Goal: Transaction & Acquisition: Purchase product/service

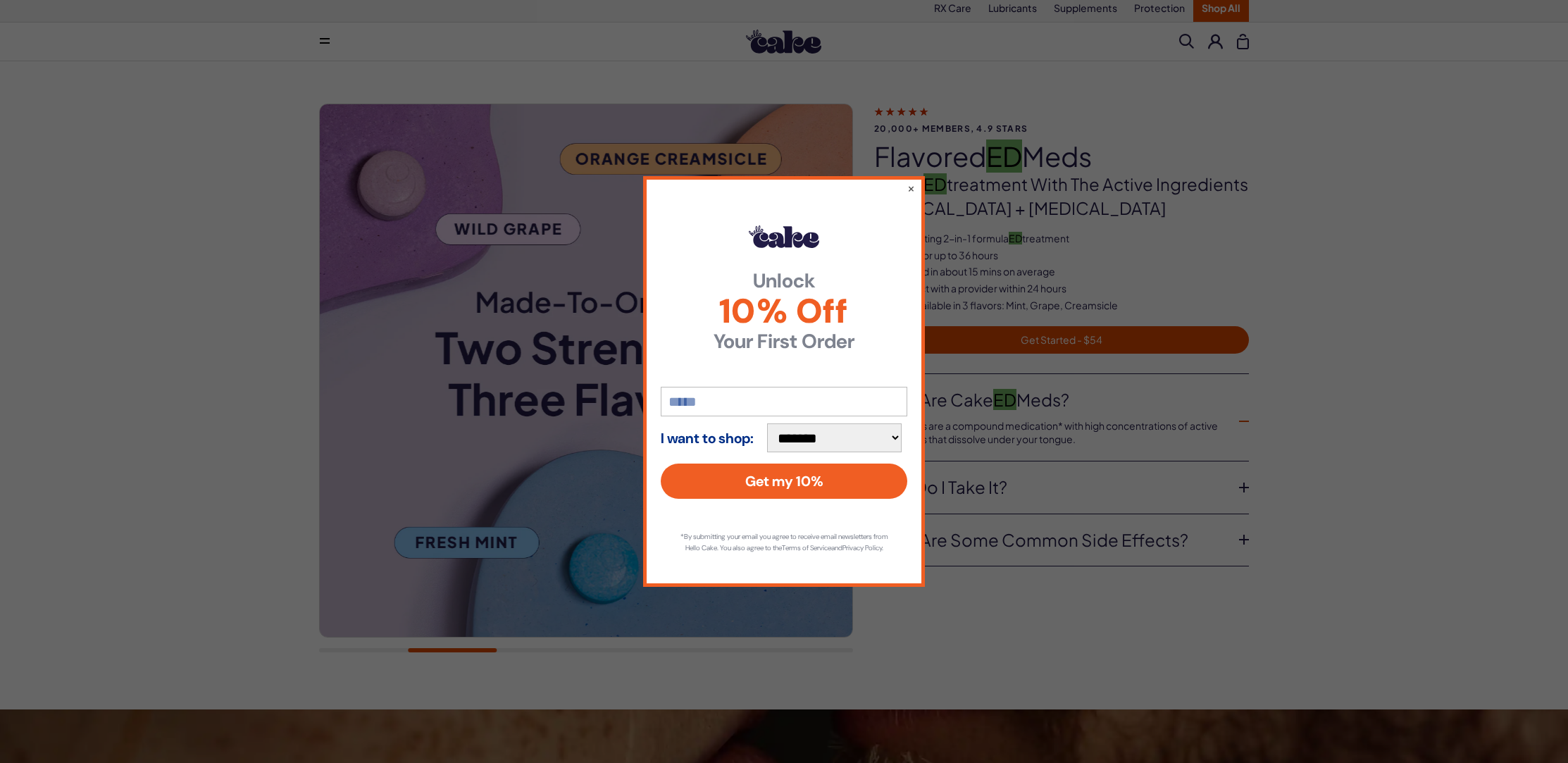
scroll to position [7, 0]
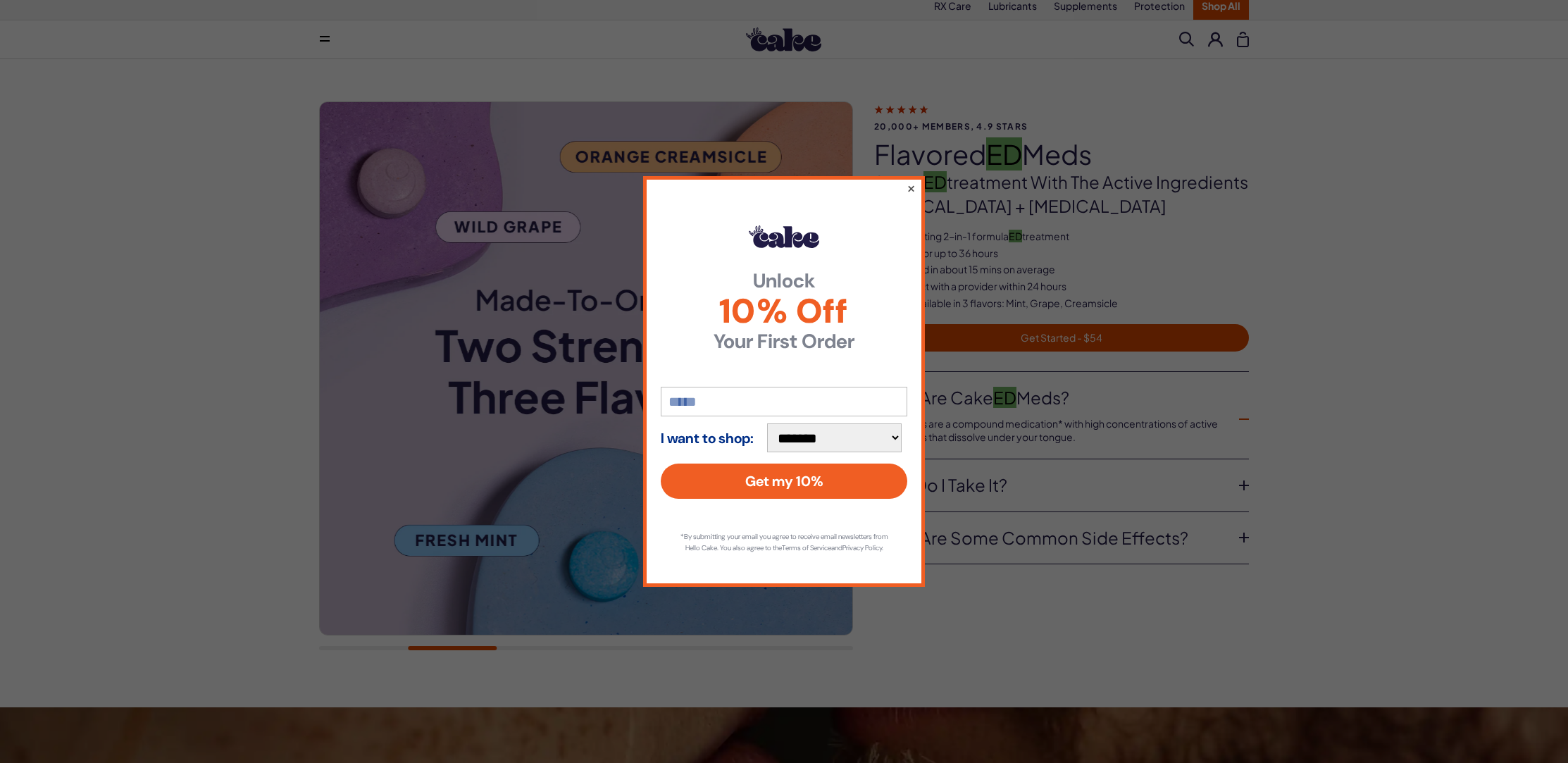
click at [913, 180] on button "×" at bounding box center [911, 188] width 9 height 17
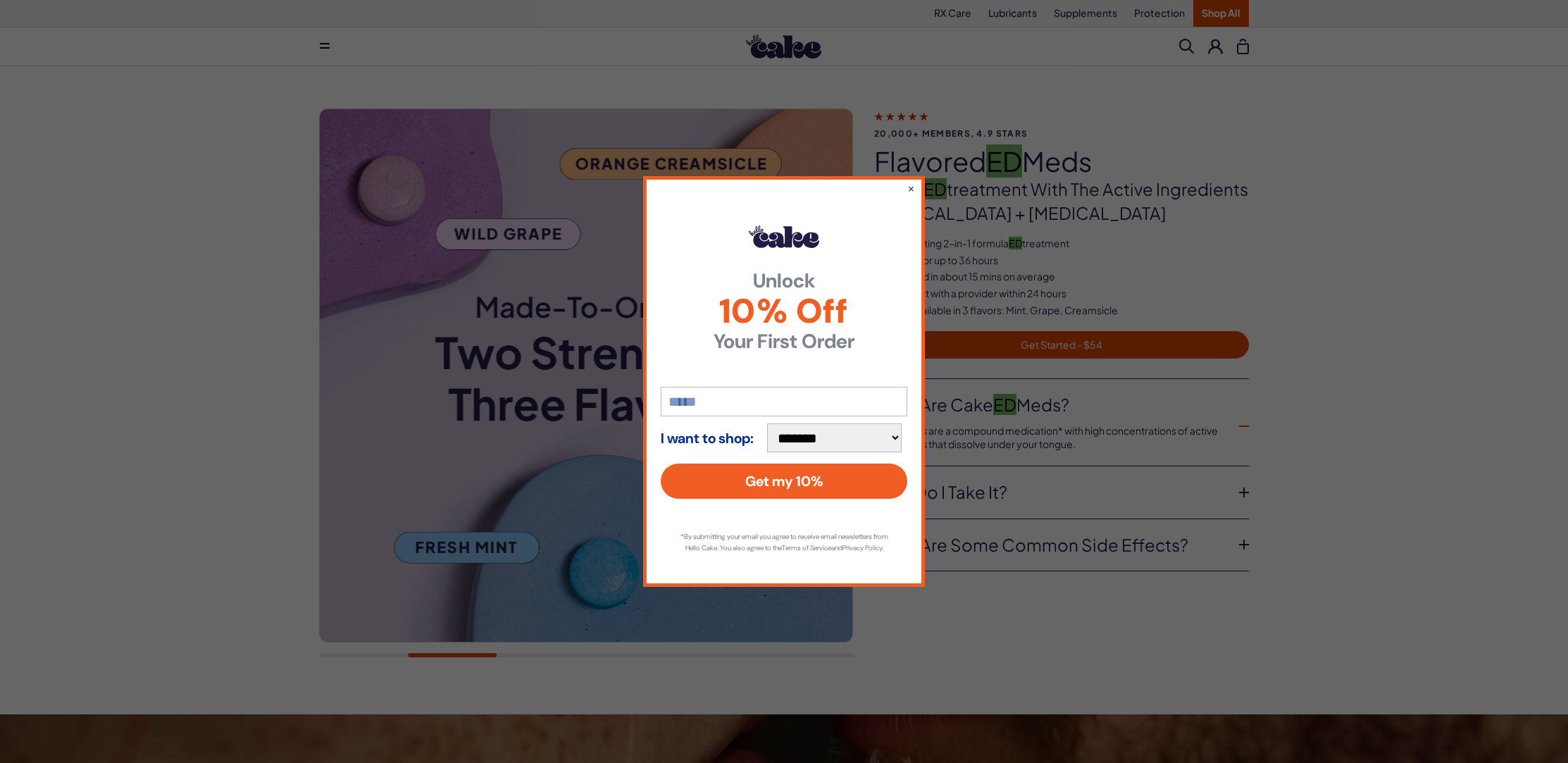
click at [985, 389] on div "**********" at bounding box center [784, 382] width 1568 height 763
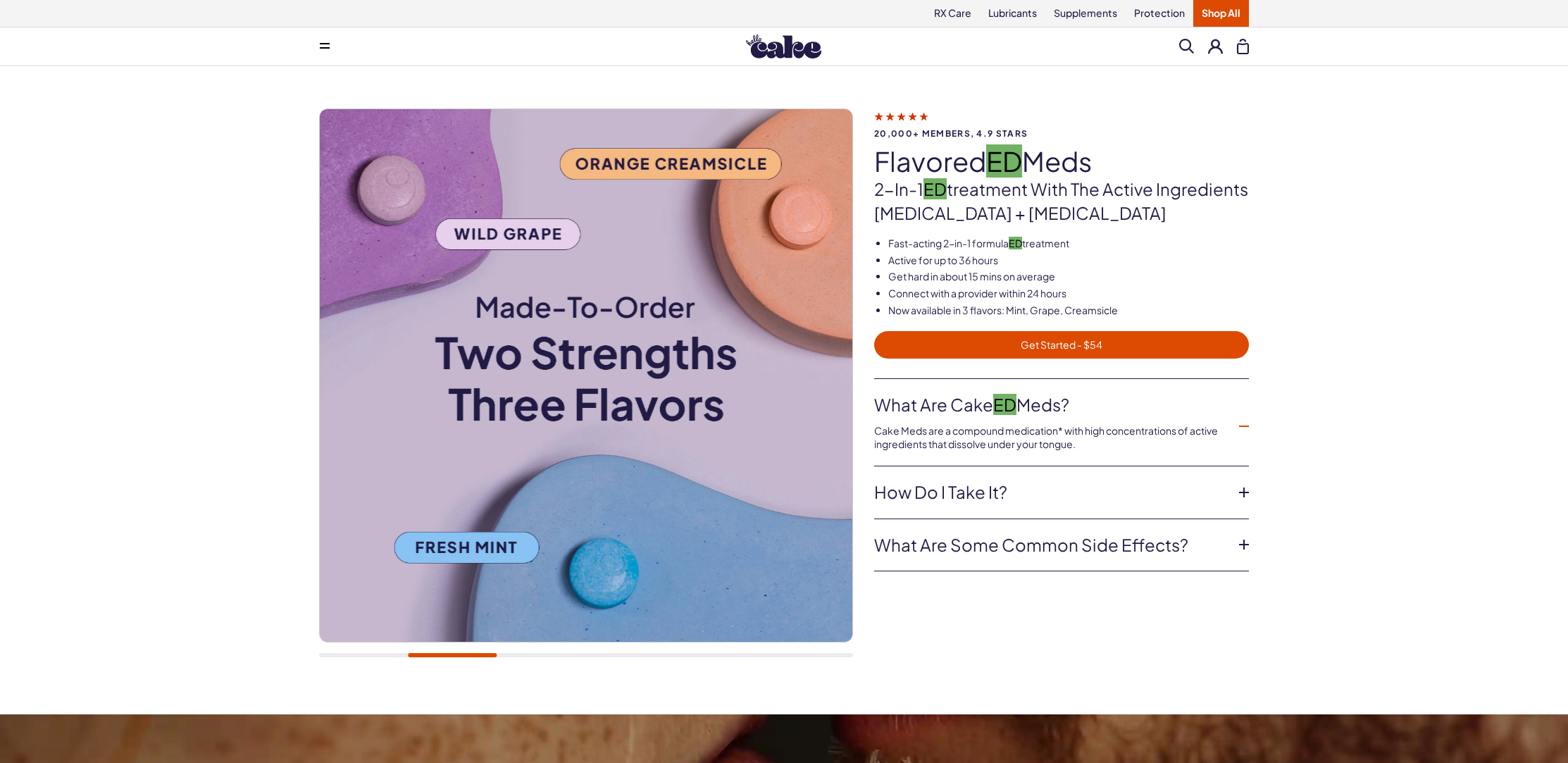
click at [1023, 354] on link "Get Started - $54" at bounding box center [1061, 345] width 375 height 27
